Goal: Task Accomplishment & Management: Use online tool/utility

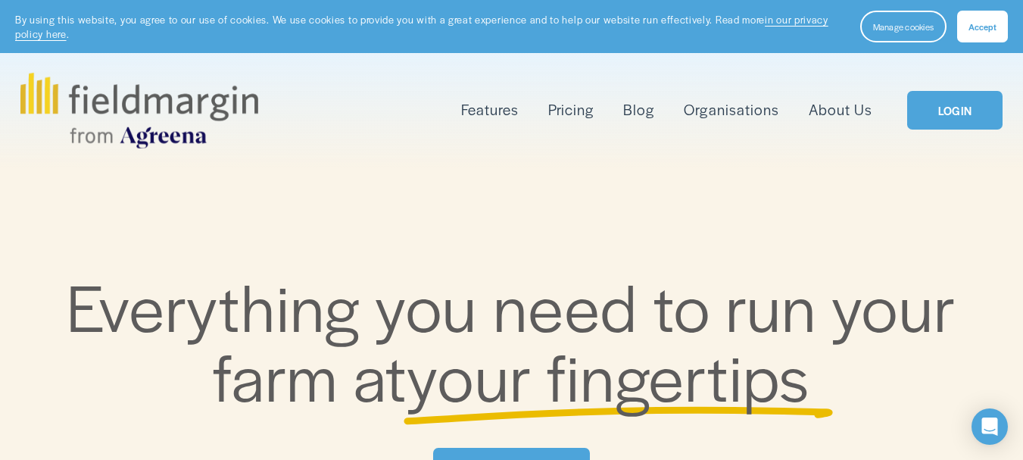
click at [960, 115] on link "LOGIN" at bounding box center [954, 110] width 95 height 39
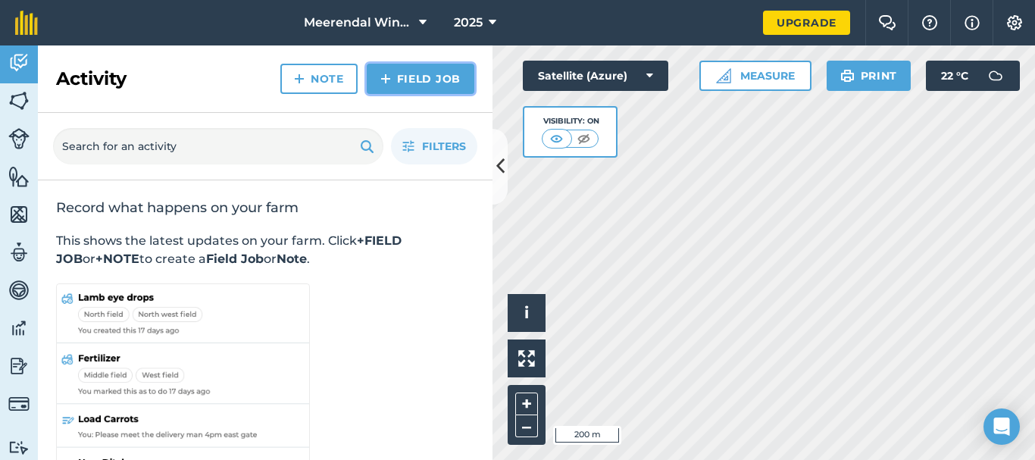
click at [430, 77] on link "Field Job" at bounding box center [421, 79] width 108 height 30
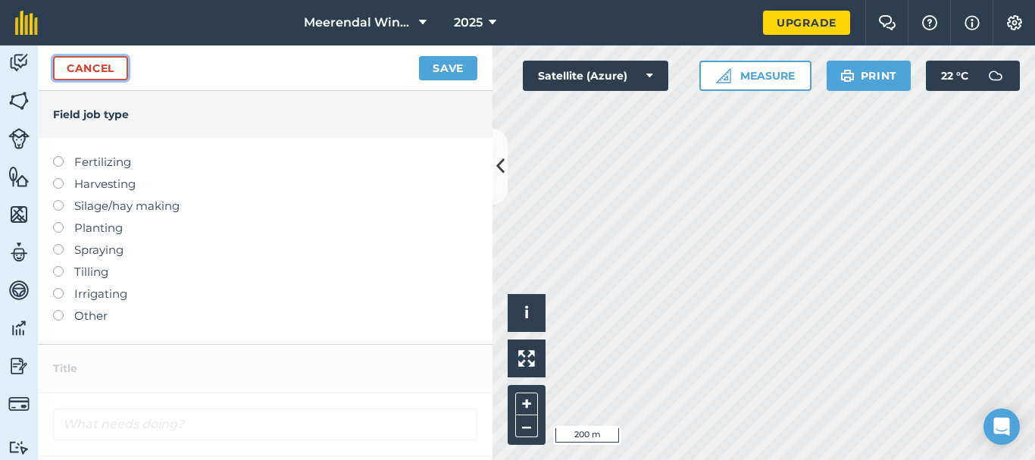
click at [70, 64] on link "Cancel" at bounding box center [90, 68] width 75 height 24
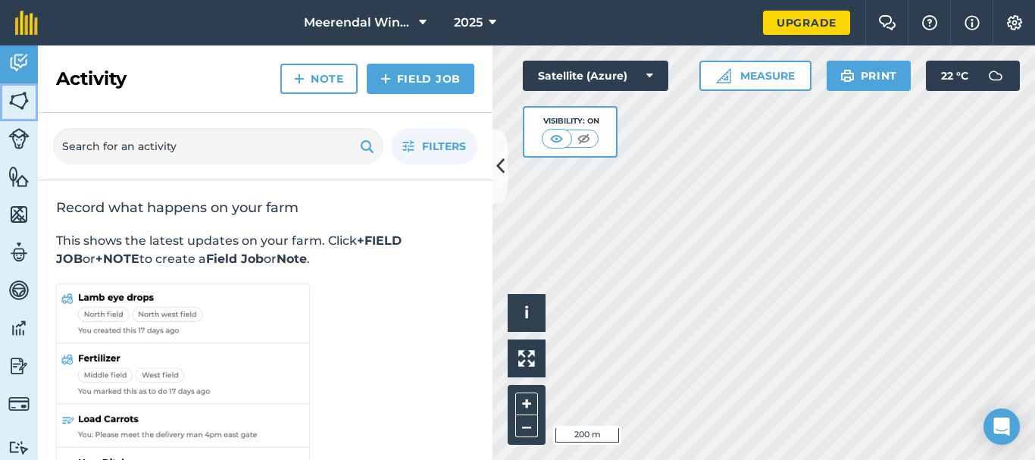
click at [24, 101] on img at bounding box center [18, 100] width 21 height 23
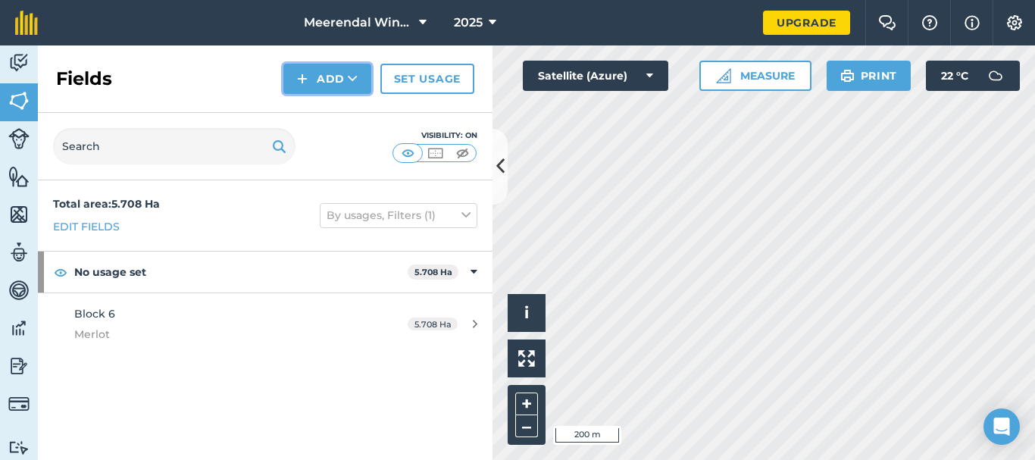
click at [326, 75] on button "Add" at bounding box center [327, 79] width 88 height 30
click at [324, 111] on link "Draw" at bounding box center [327, 112] width 83 height 33
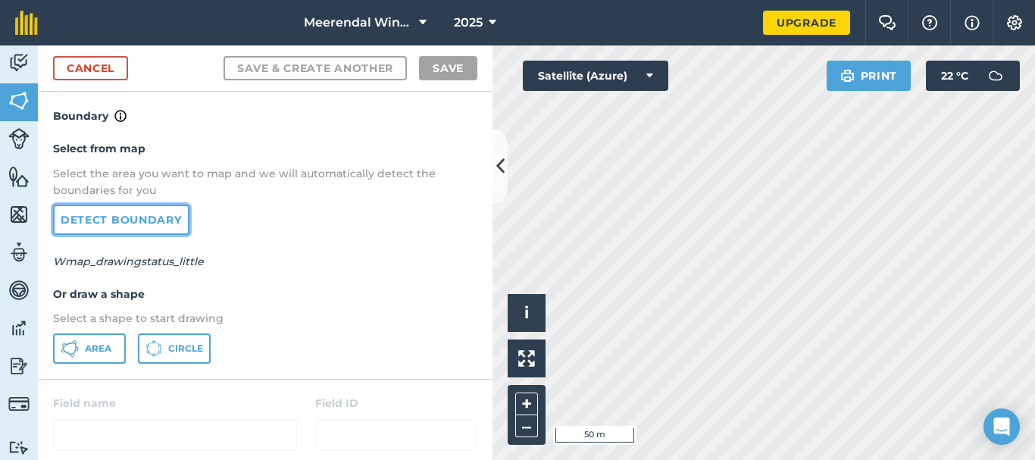
click at [117, 219] on link "Detect boundary" at bounding box center [121, 220] width 136 height 30
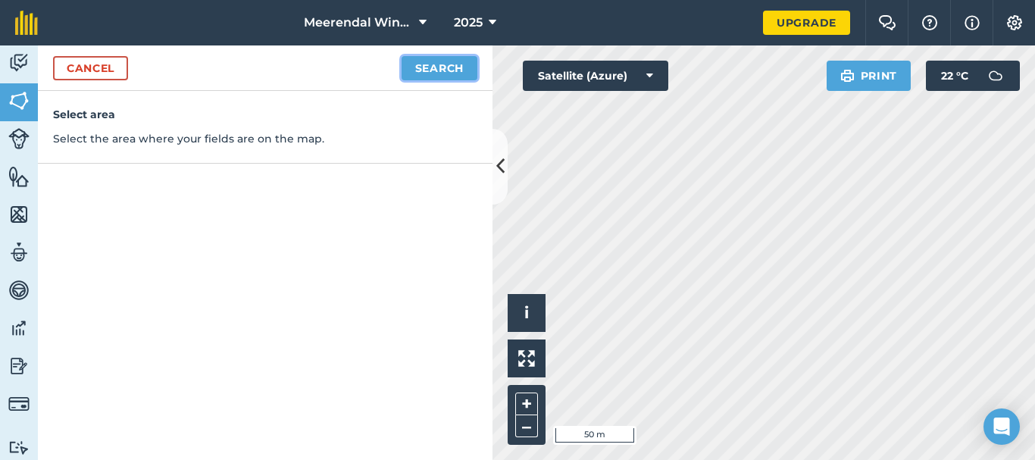
click at [442, 67] on button "Search" at bounding box center [439, 68] width 76 height 24
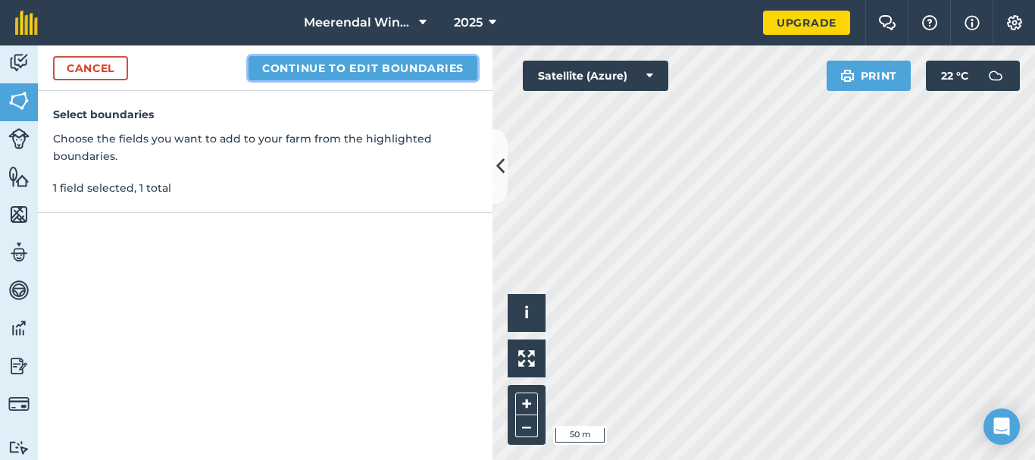
click at [338, 71] on button "Continue to edit boundaries" at bounding box center [362, 68] width 229 height 24
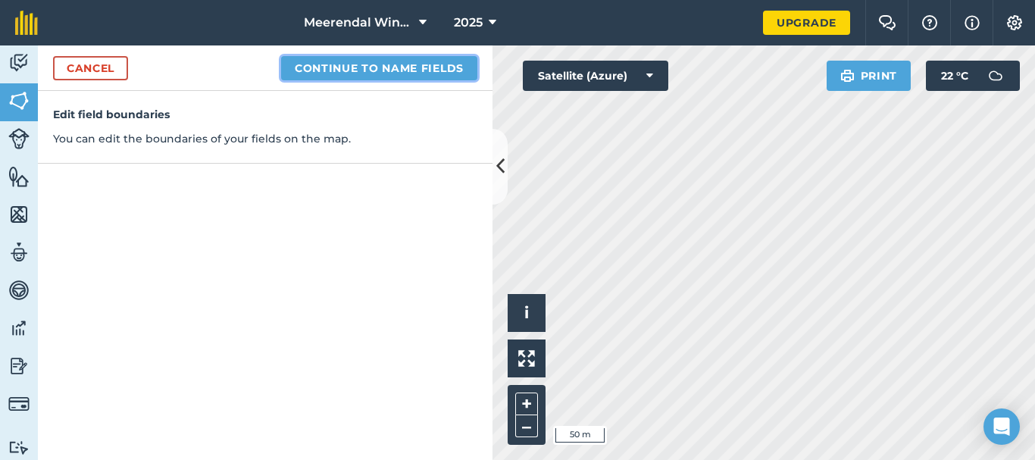
click at [408, 68] on button "Continue to name fields" at bounding box center [379, 68] width 196 height 24
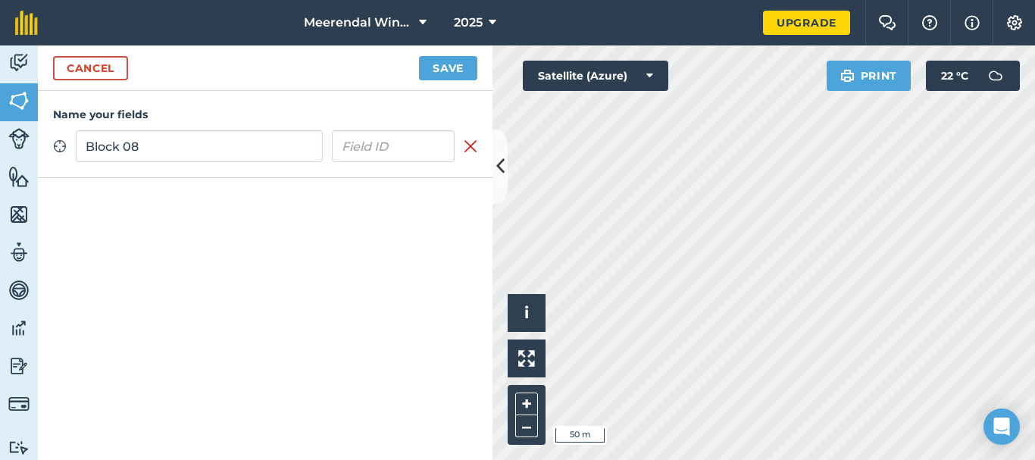
type input "Block 08"
click at [382, 143] on input "text" at bounding box center [393, 146] width 123 height 32
type input "Pinotage"
click at [446, 66] on button "Save" at bounding box center [448, 68] width 58 height 24
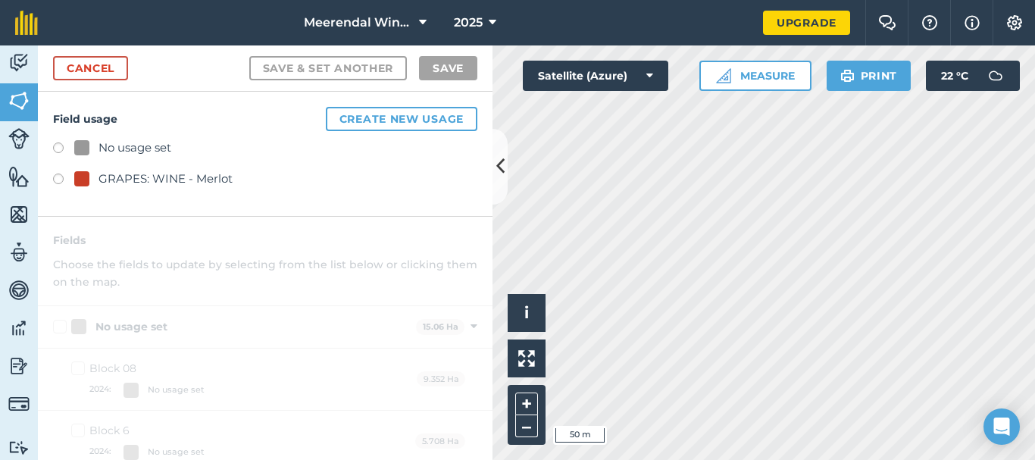
click at [60, 175] on label at bounding box center [63, 180] width 21 height 15
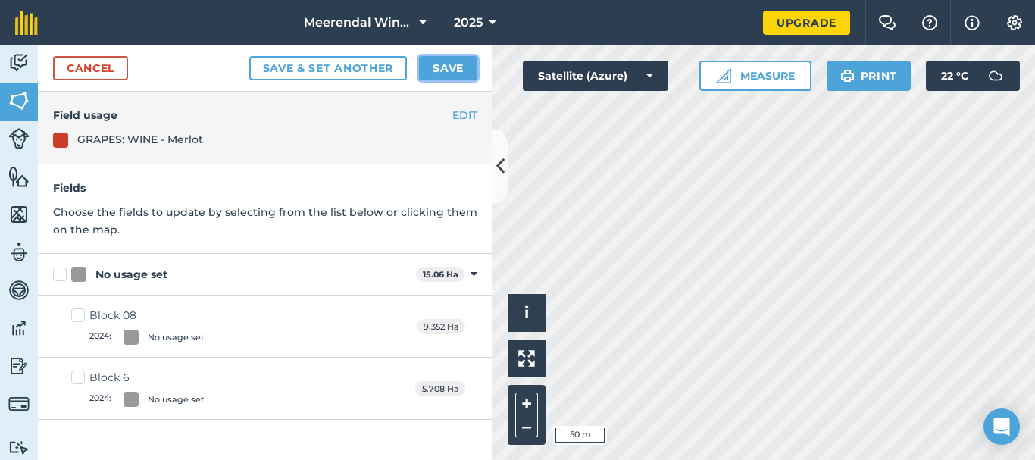
click at [445, 64] on button "Save" at bounding box center [448, 68] width 58 height 24
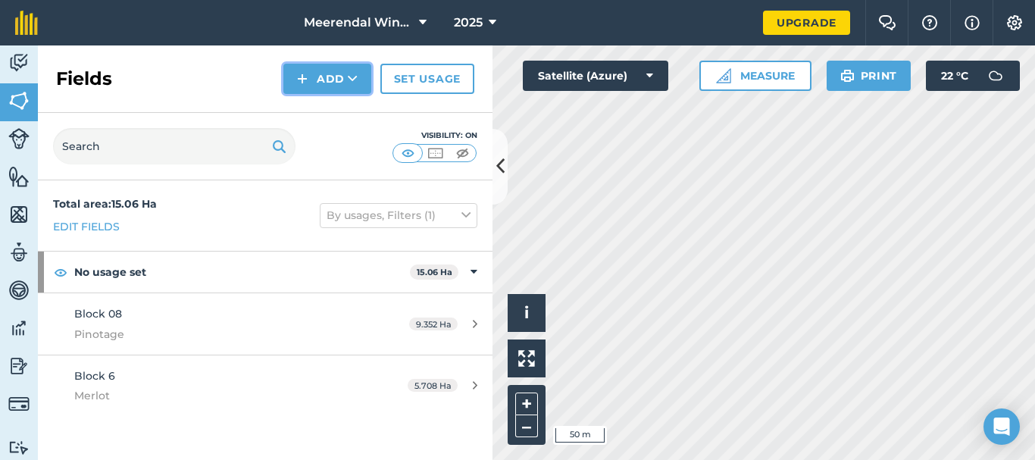
click at [330, 77] on button "Add" at bounding box center [327, 79] width 88 height 30
click at [336, 106] on link "Draw" at bounding box center [327, 112] width 83 height 33
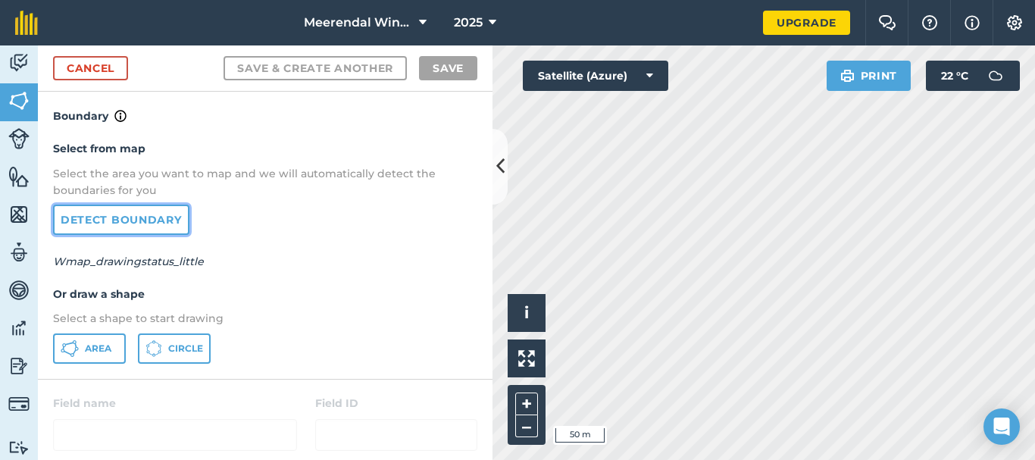
click at [122, 213] on link "Detect boundary" at bounding box center [121, 220] width 136 height 30
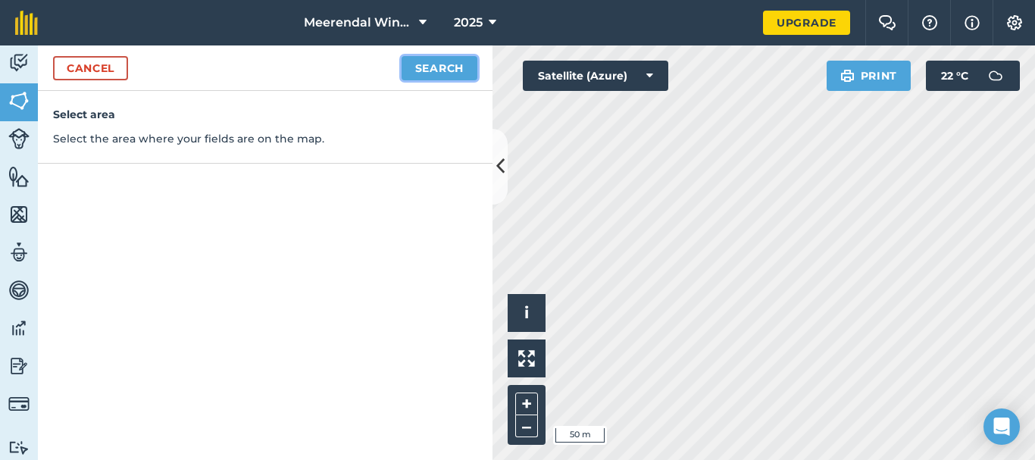
click at [442, 64] on button "Search" at bounding box center [439, 68] width 76 height 24
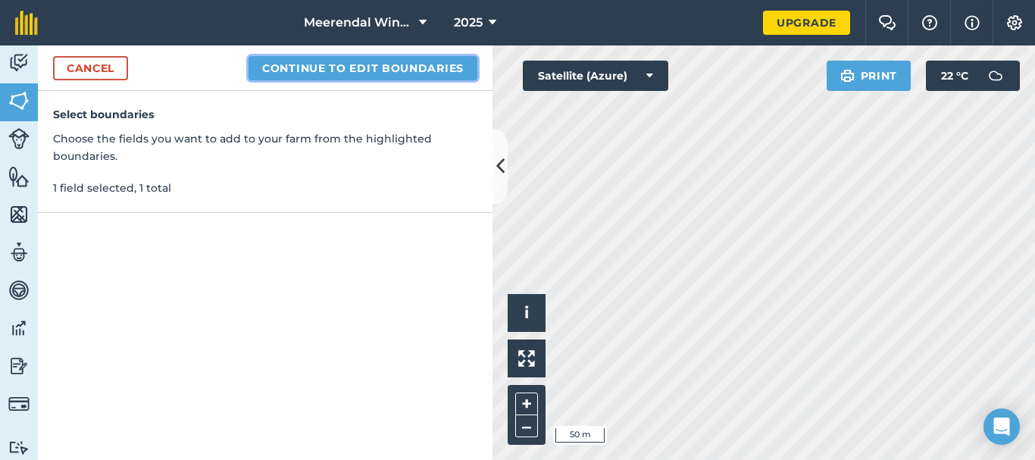
click at [348, 67] on button "Continue to edit boundaries" at bounding box center [362, 68] width 229 height 24
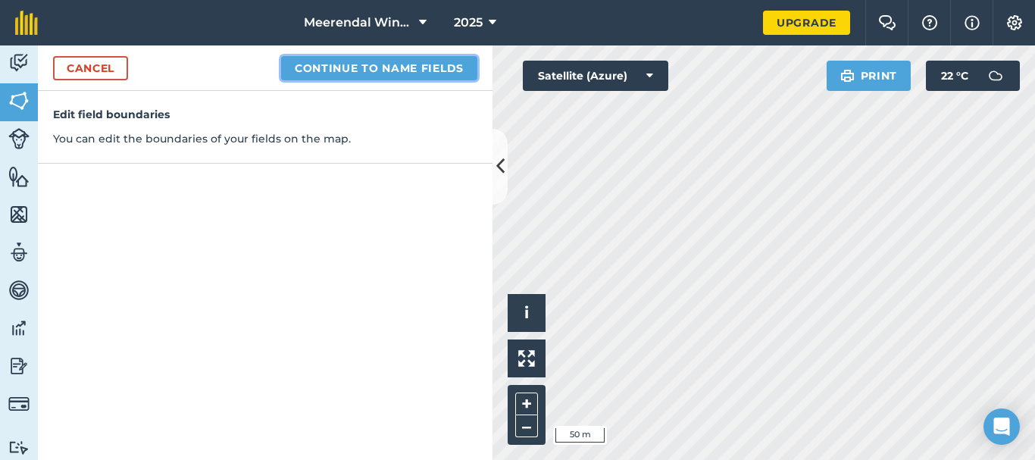
click at [406, 61] on button "Continue to name fields" at bounding box center [379, 68] width 196 height 24
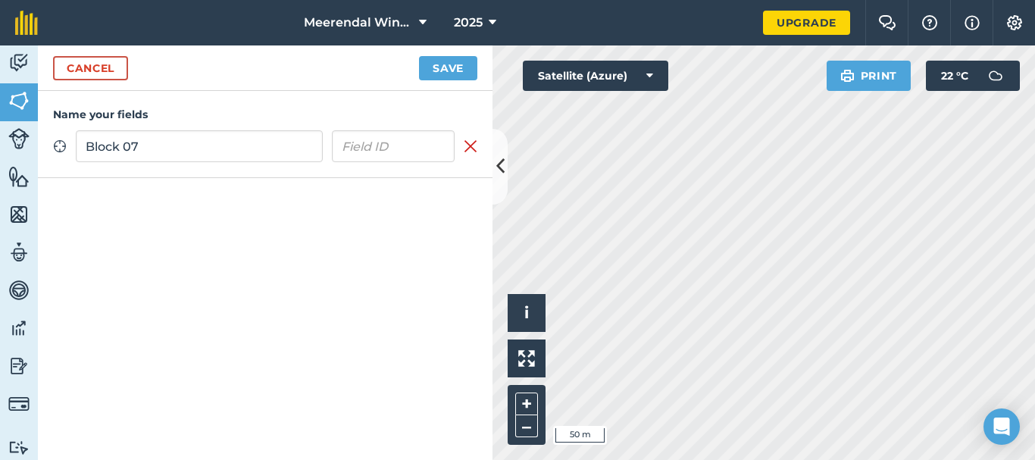
type input "Block 07"
click at [373, 158] on input "text" at bounding box center [393, 146] width 123 height 32
type input "Shiraz"
click at [445, 70] on button "Save" at bounding box center [448, 68] width 58 height 24
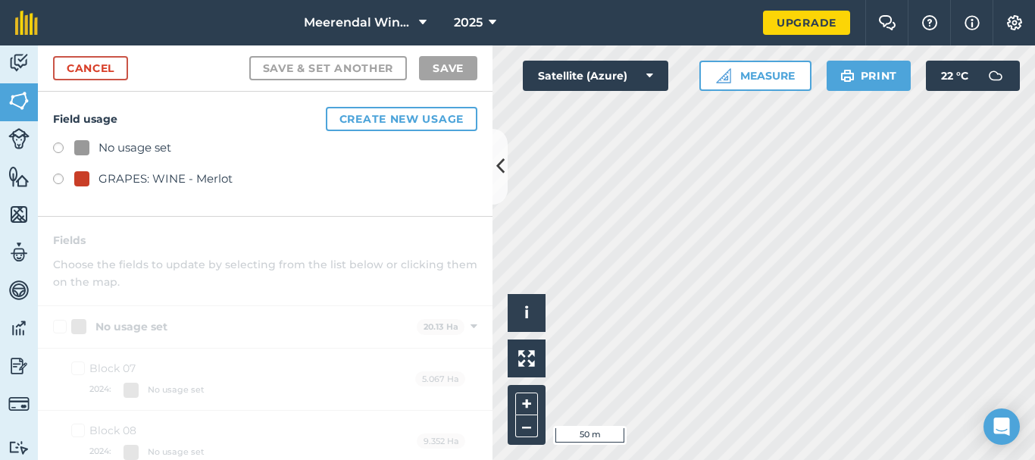
click at [59, 180] on label at bounding box center [63, 180] width 21 height 15
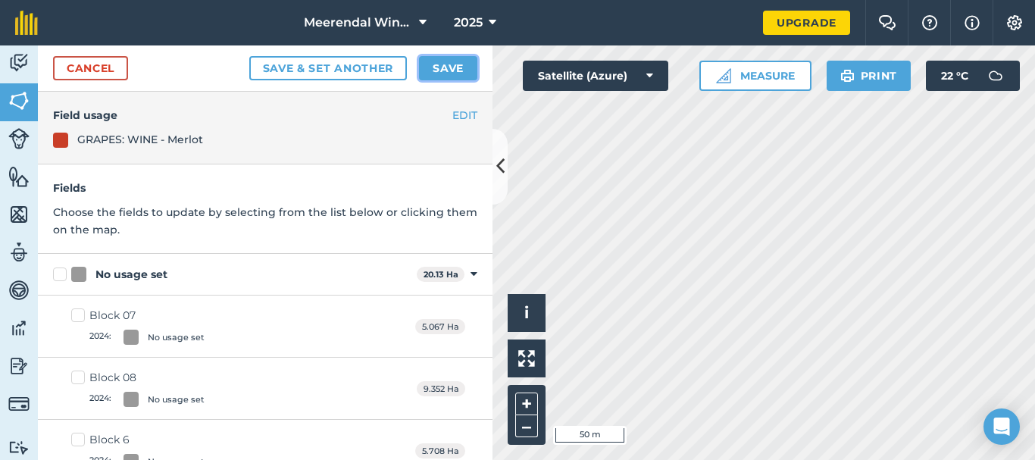
click at [454, 64] on button "Save" at bounding box center [448, 68] width 58 height 24
